Goal: Task Accomplishment & Management: Manage account settings

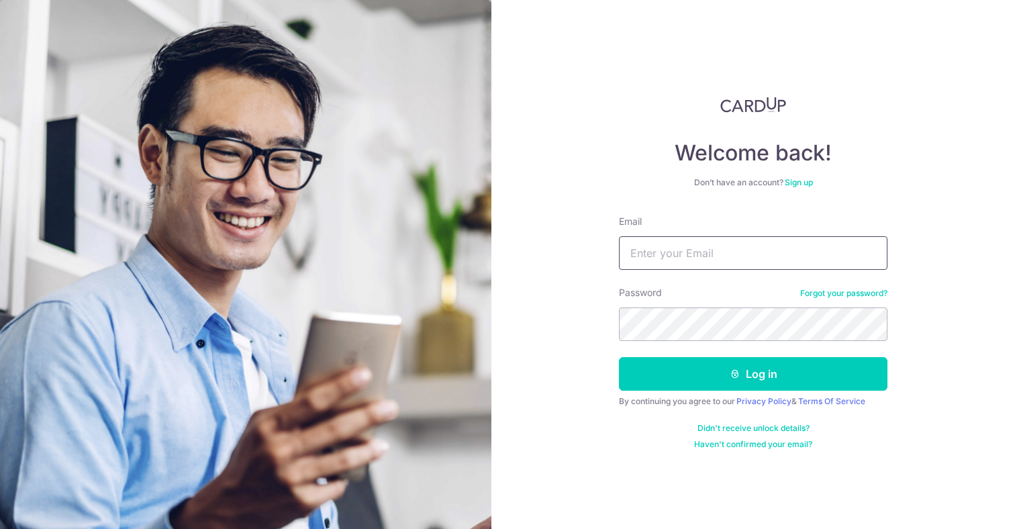
type input "[EMAIL_ADDRESS][DOMAIN_NAME]"
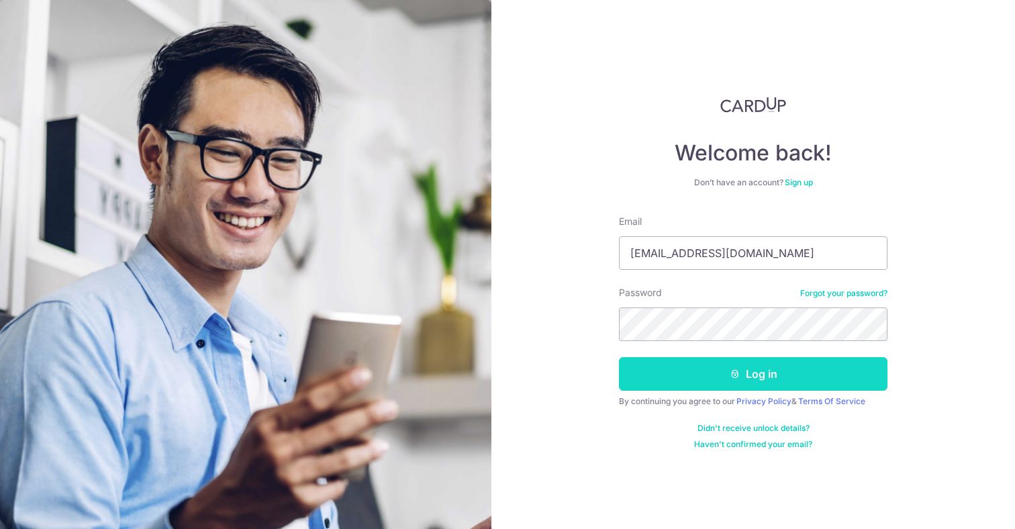
click at [700, 371] on button "Log in" at bounding box center [753, 374] width 269 height 34
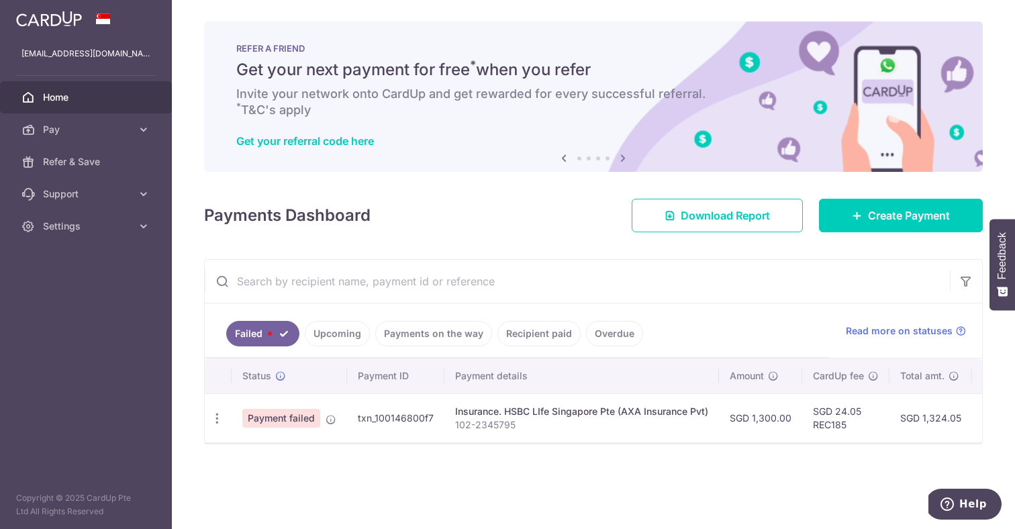
click at [460, 334] on link "Payments on the way" at bounding box center [433, 334] width 117 height 26
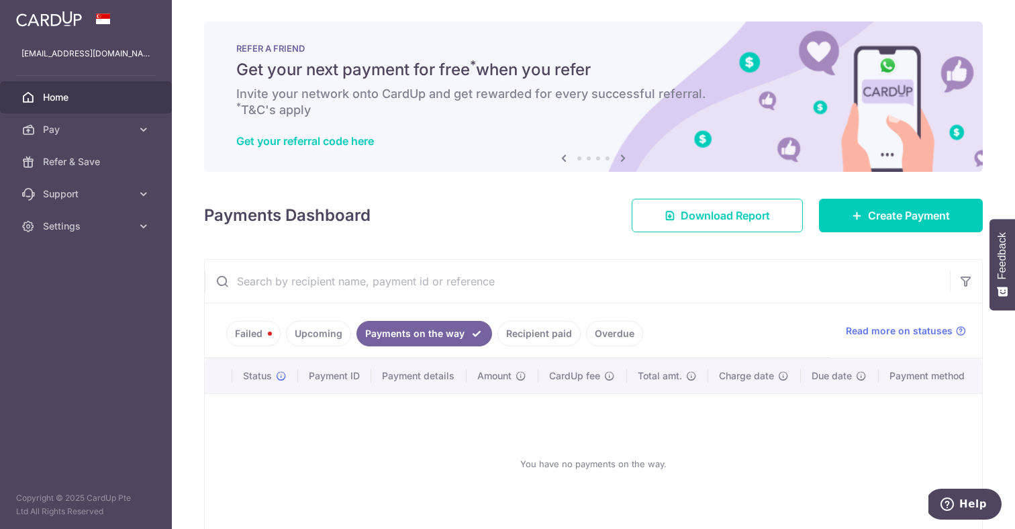
click at [246, 334] on link "Failed" at bounding box center [253, 334] width 54 height 26
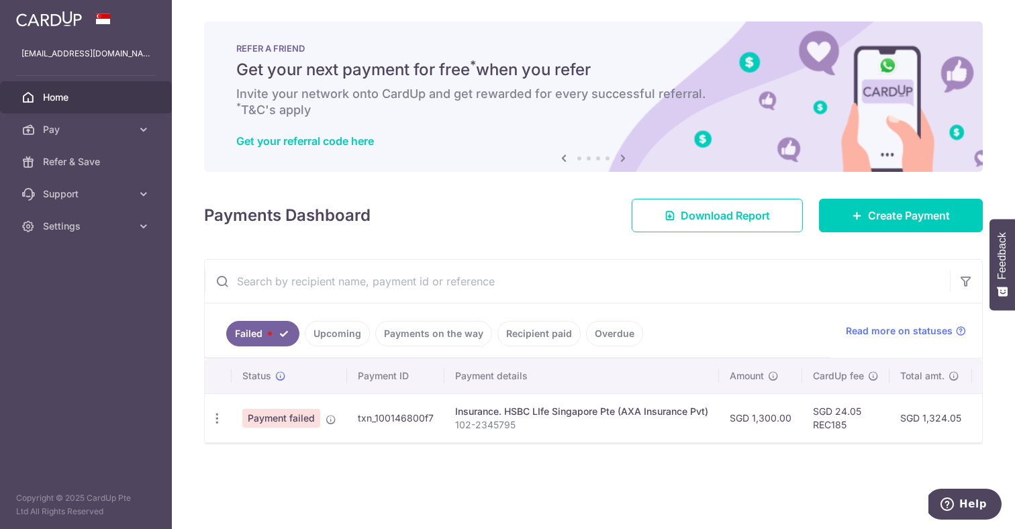
click at [311, 330] on link "Upcoming" at bounding box center [337, 334] width 65 height 26
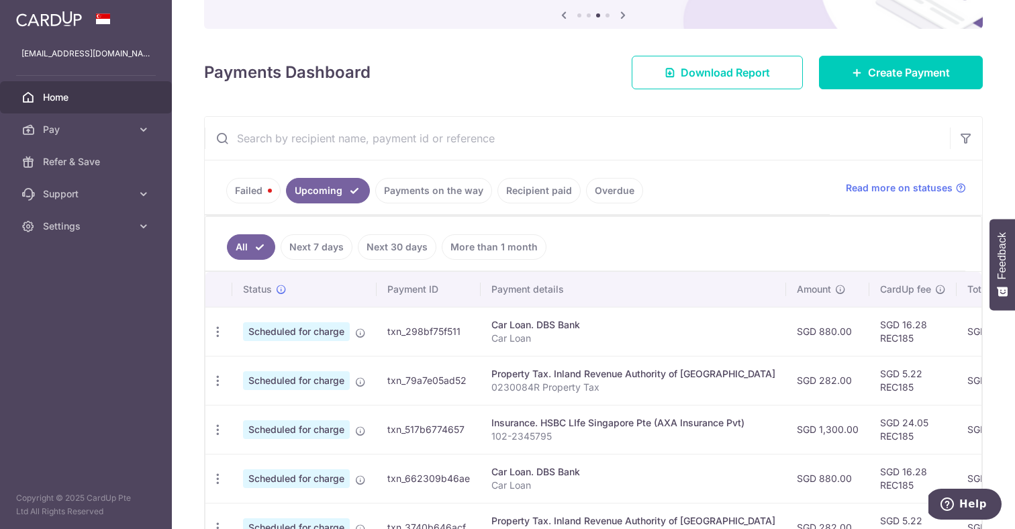
click at [264, 197] on link "Failed" at bounding box center [253, 191] width 54 height 26
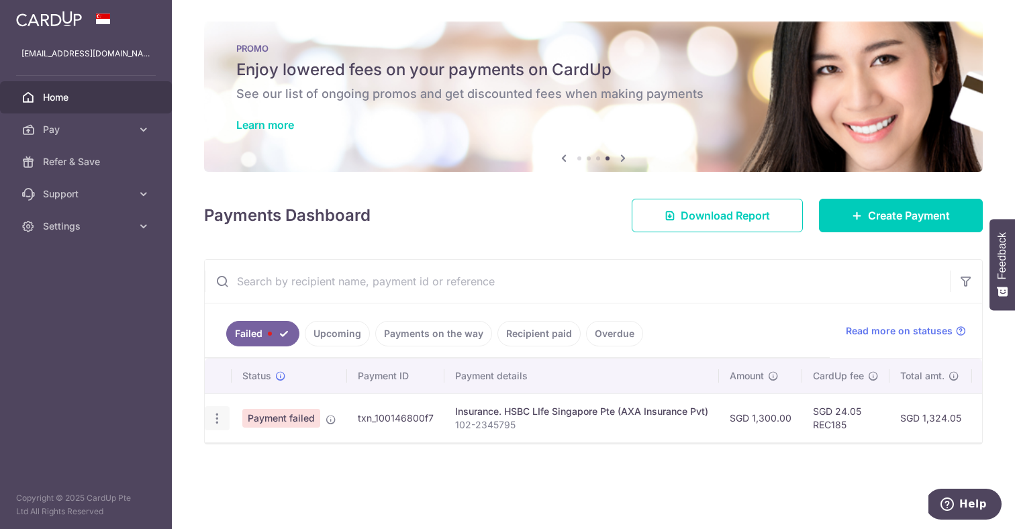
click at [214, 422] on icon "button" at bounding box center [217, 419] width 14 height 14
click at [255, 450] on span "Update payment" at bounding box center [288, 455] width 91 height 16
radio input "true"
type input "1,300.00"
type input "102-2345795"
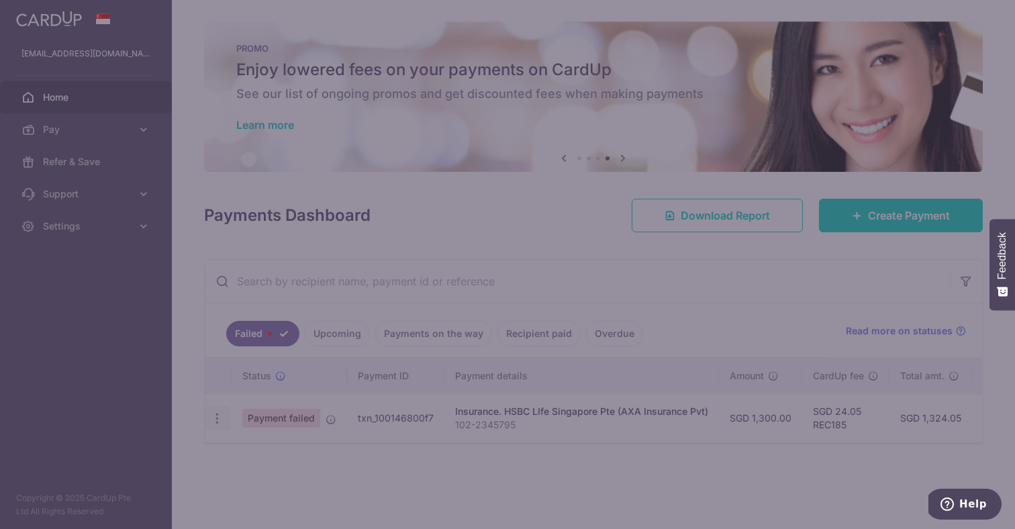
type input "REC185"
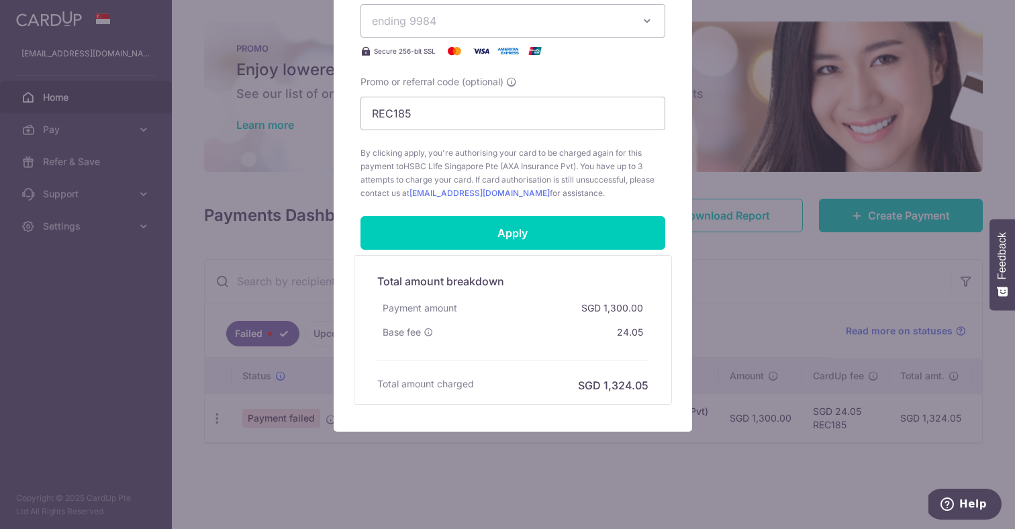
scroll to position [259, 0]
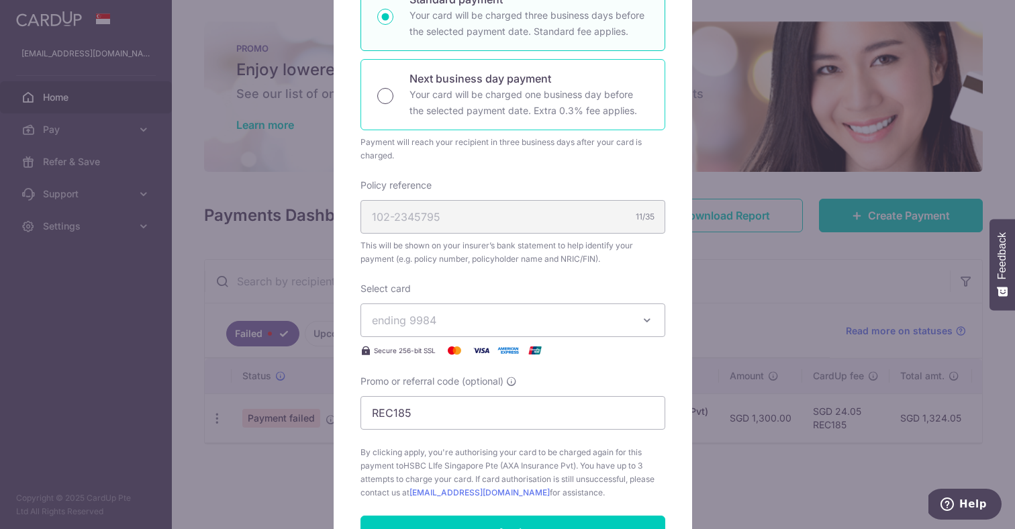
click at [386, 97] on input "Next business day payment Your card will be charged one business day before the…" at bounding box center [385, 96] width 16 height 16
radio input "true"
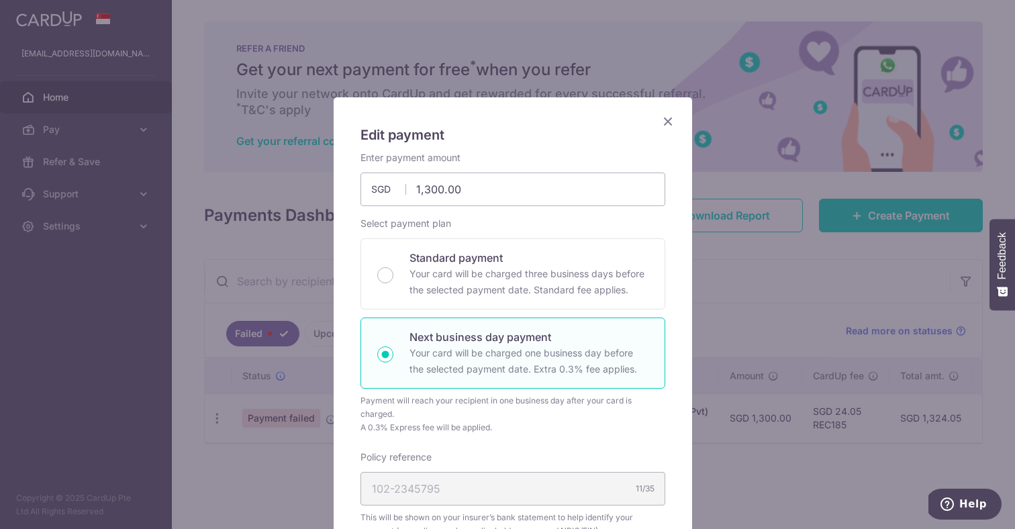
scroll to position [305, 0]
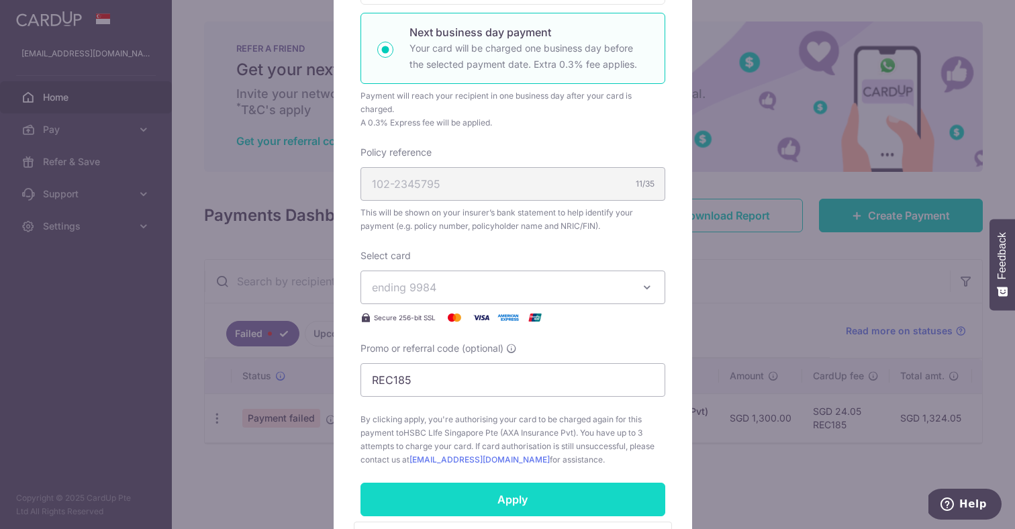
click at [490, 499] on input "Apply" at bounding box center [513, 500] width 305 height 34
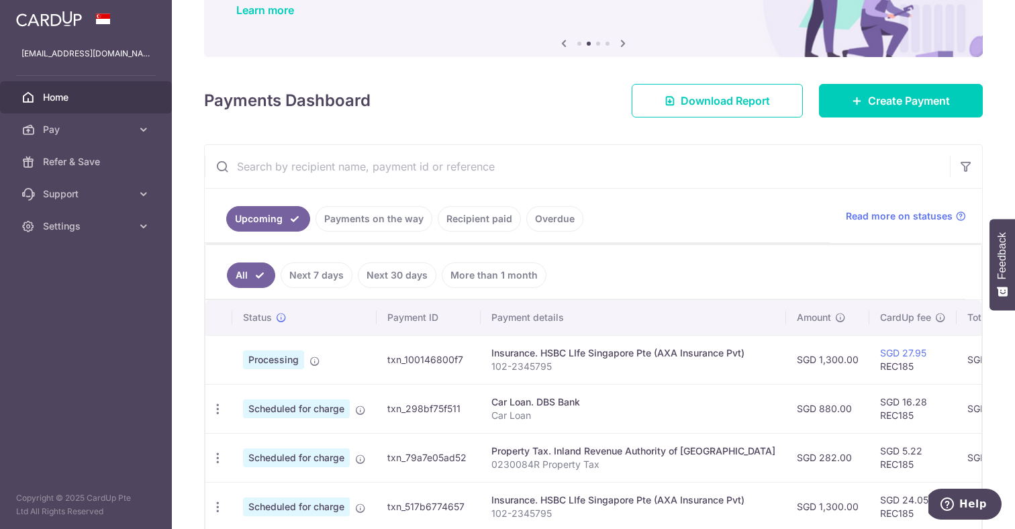
scroll to position [211, 0]
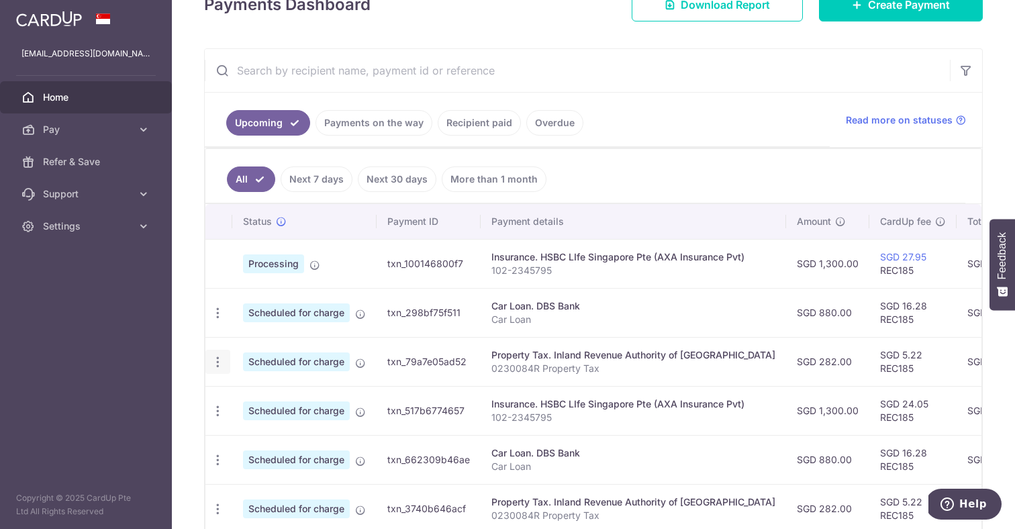
click at [215, 364] on icon "button" at bounding box center [218, 362] width 14 height 14
click at [270, 433] on span "Cancel payment" at bounding box center [289, 432] width 90 height 16
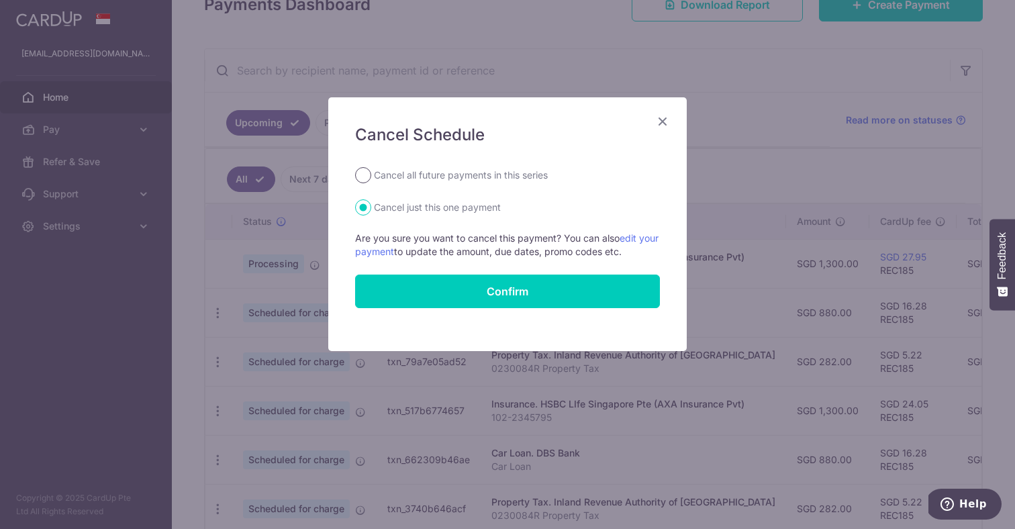
click at [368, 173] on input "Cancel all future payments in this series" at bounding box center [363, 175] width 16 height 16
radio input "true"
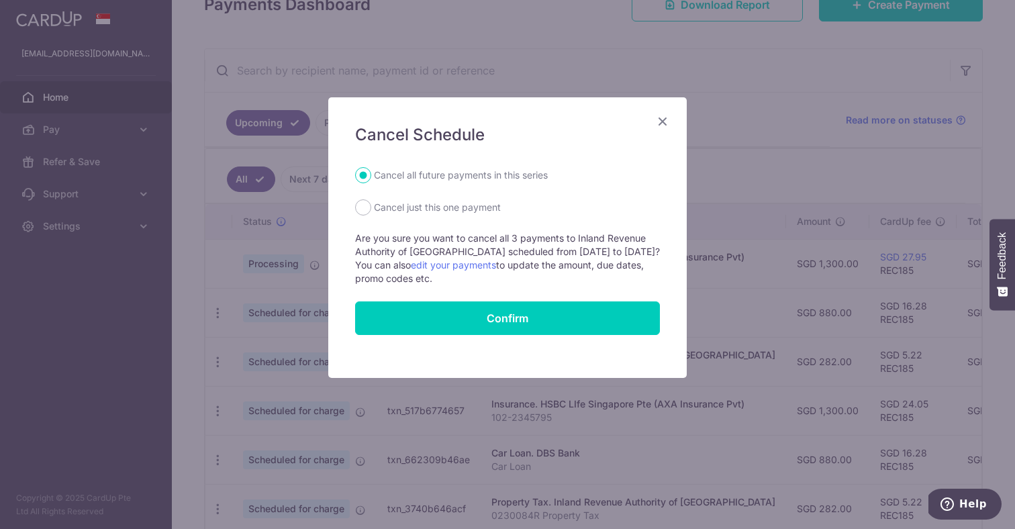
click at [535, 315] on button "Confirm" at bounding box center [507, 319] width 305 height 34
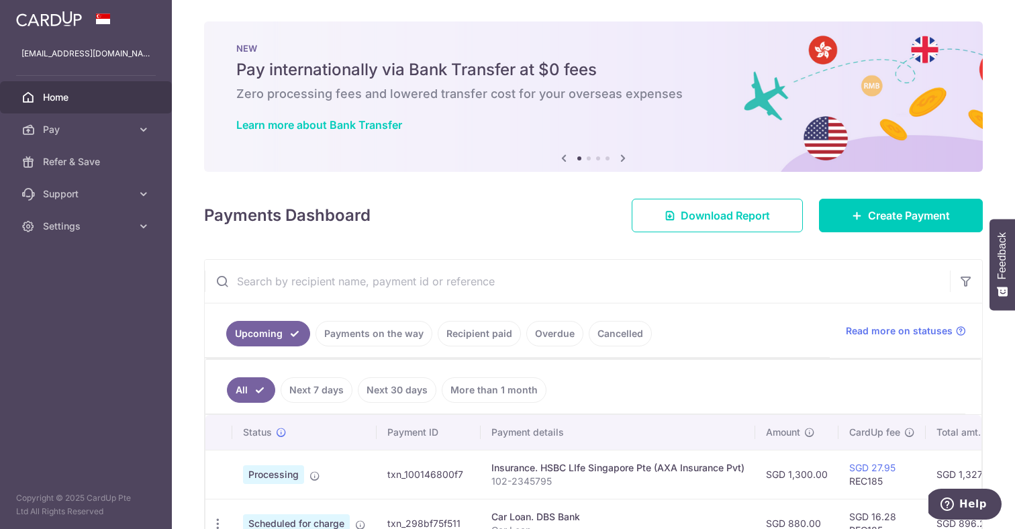
click at [381, 330] on link "Payments on the way" at bounding box center [374, 334] width 117 height 26
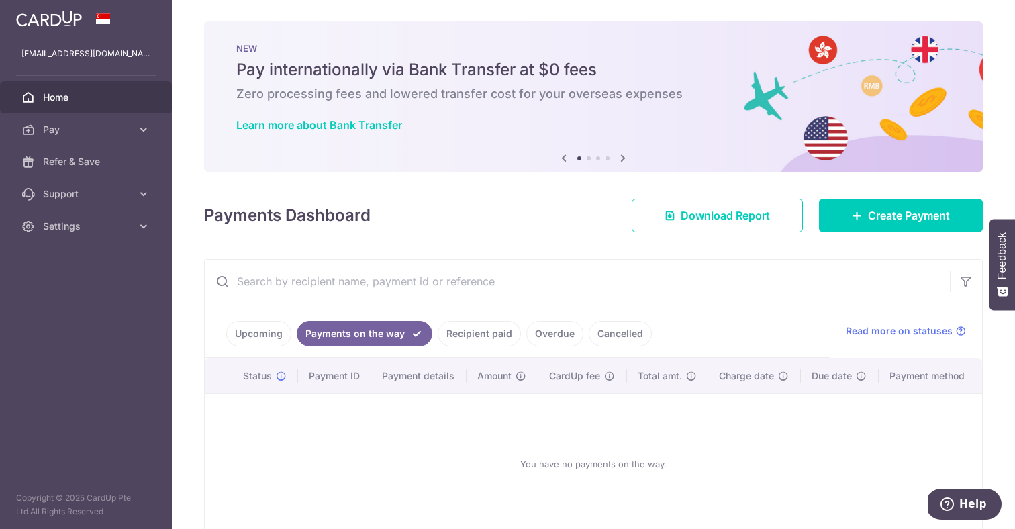
click at [279, 332] on link "Upcoming" at bounding box center [258, 334] width 65 height 26
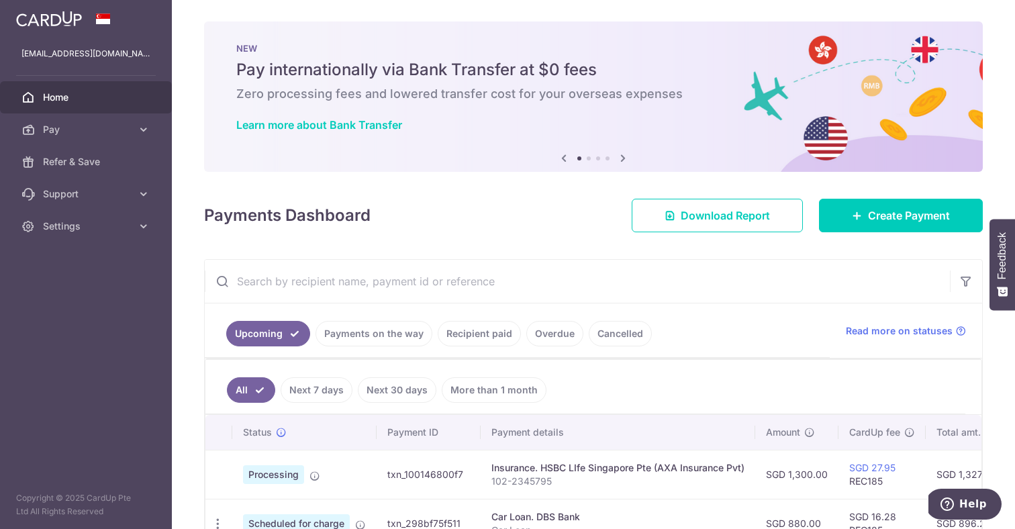
scroll to position [212, 0]
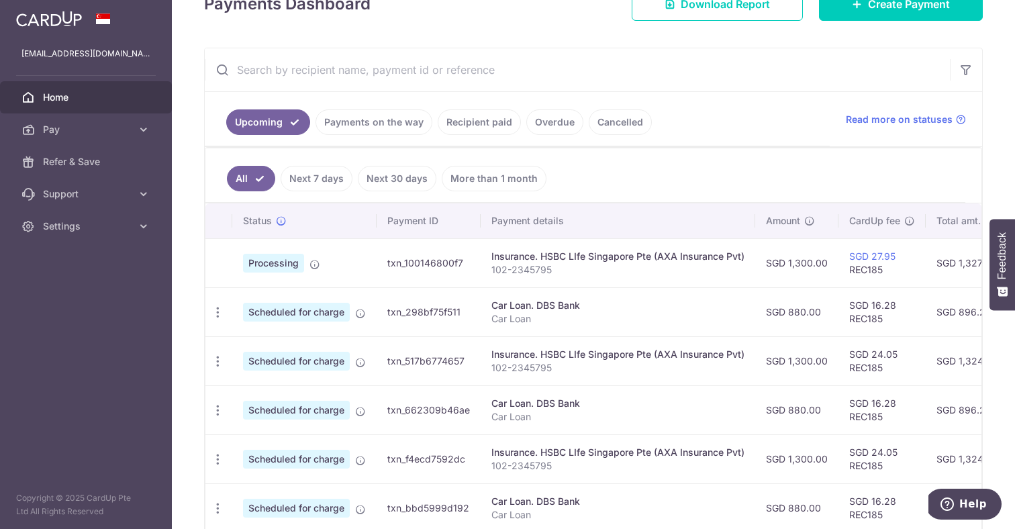
click at [99, 95] on span "Home" at bounding box center [87, 97] width 89 height 13
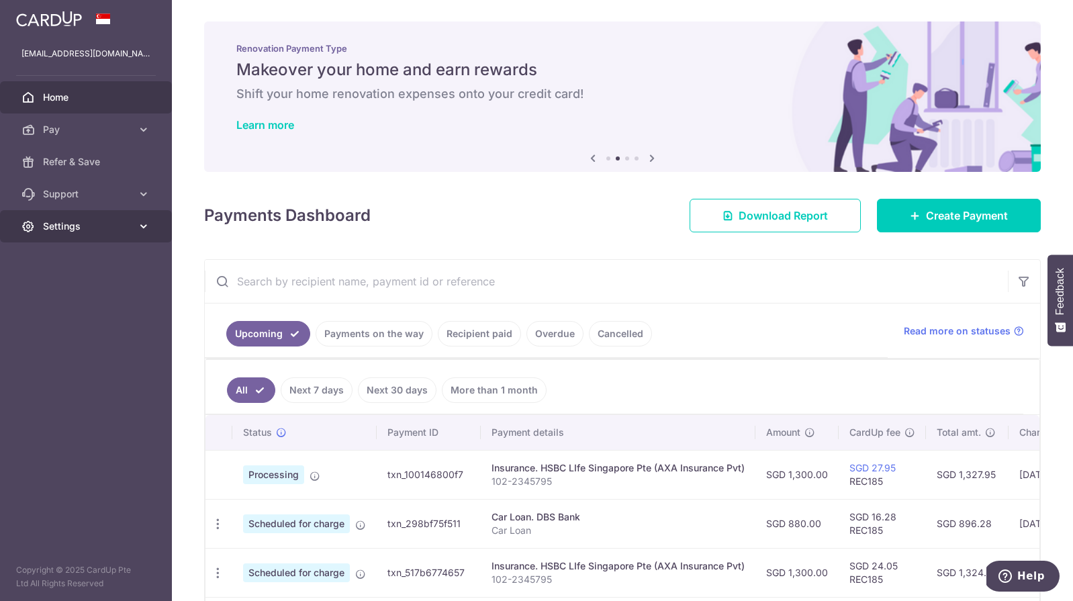
click at [89, 234] on link "Settings" at bounding box center [86, 226] width 172 height 32
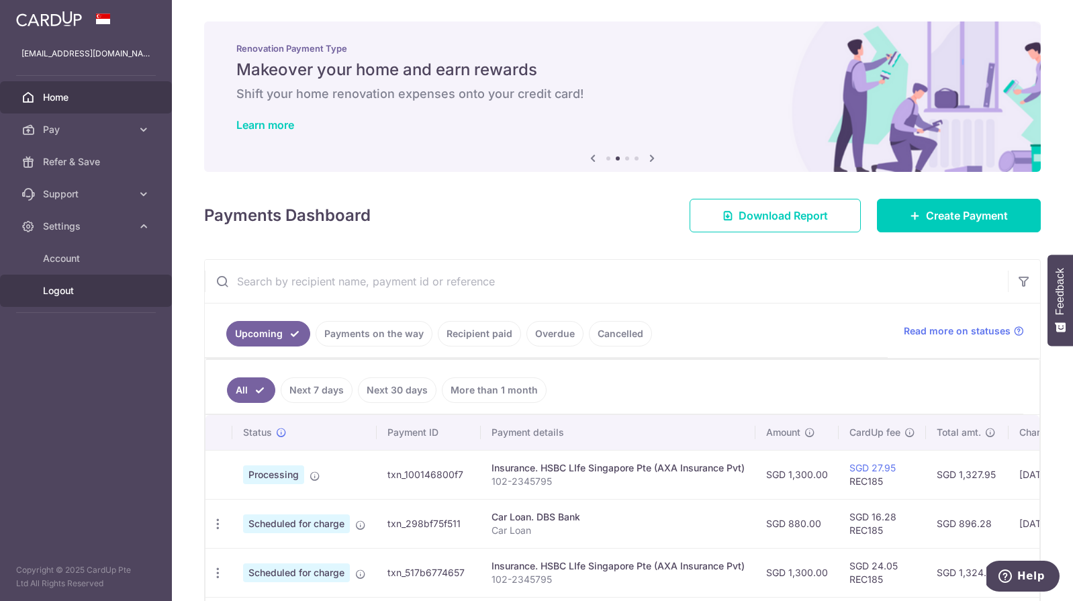
click at [69, 297] on span "Logout" at bounding box center [87, 290] width 89 height 13
